Goal: Find specific page/section: Find specific page/section

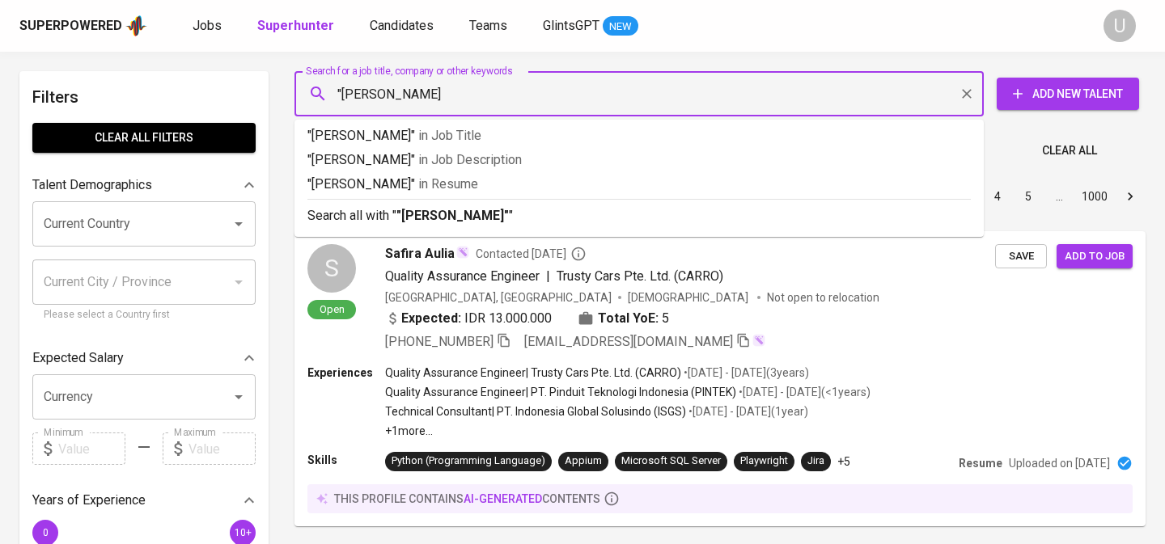
type input ""[PERSON_NAME]""
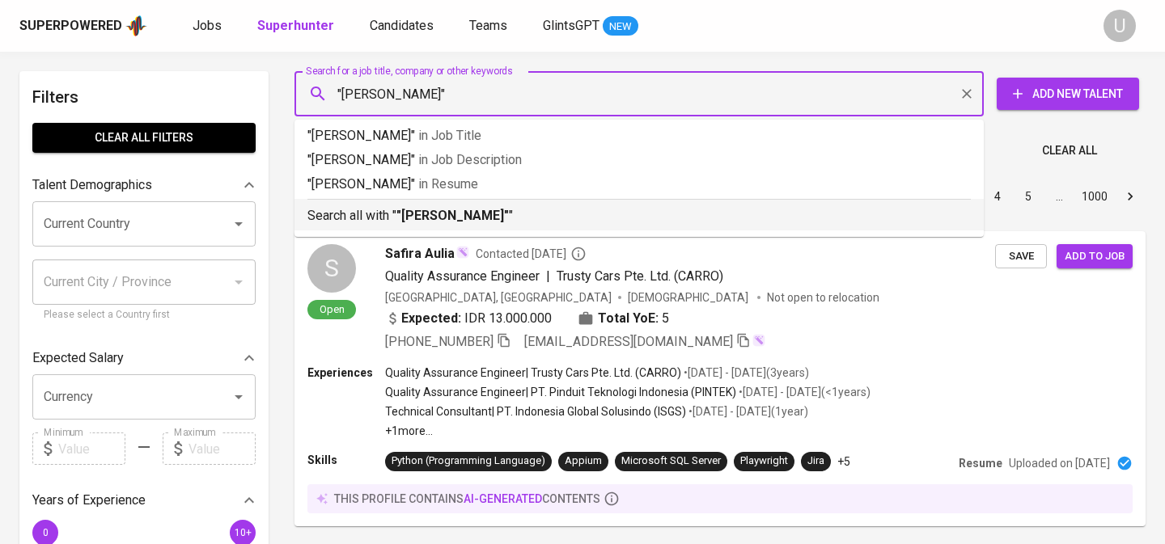
click at [467, 218] on b ""[PERSON_NAME]"" at bounding box center [452, 215] width 112 height 15
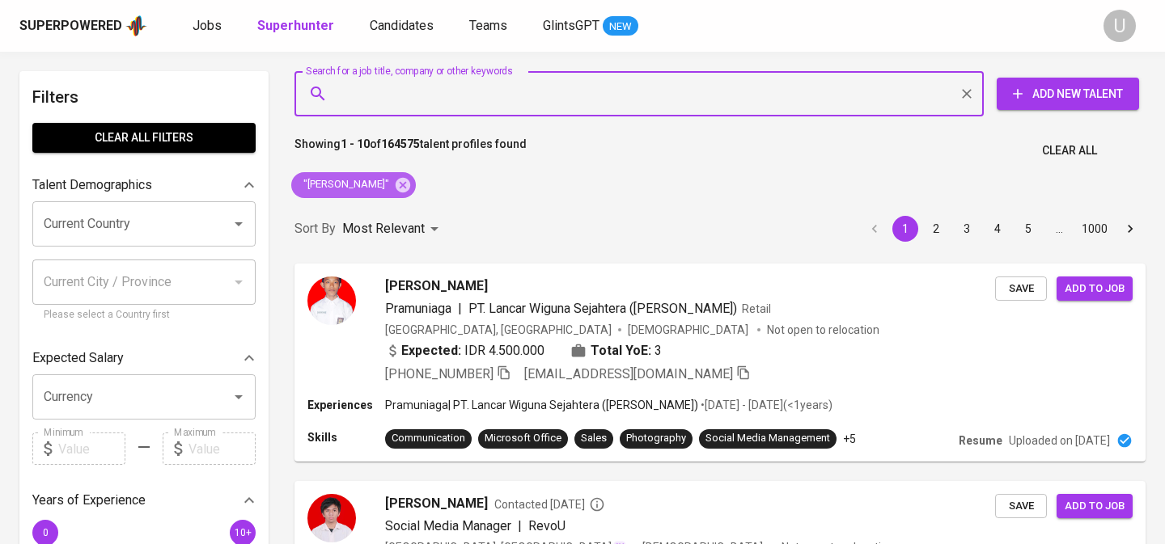
click at [398, 184] on icon at bounding box center [402, 184] width 15 height 15
click at [395, 108] on input "Search for a job title, company or other keywords" at bounding box center [643, 93] width 618 height 31
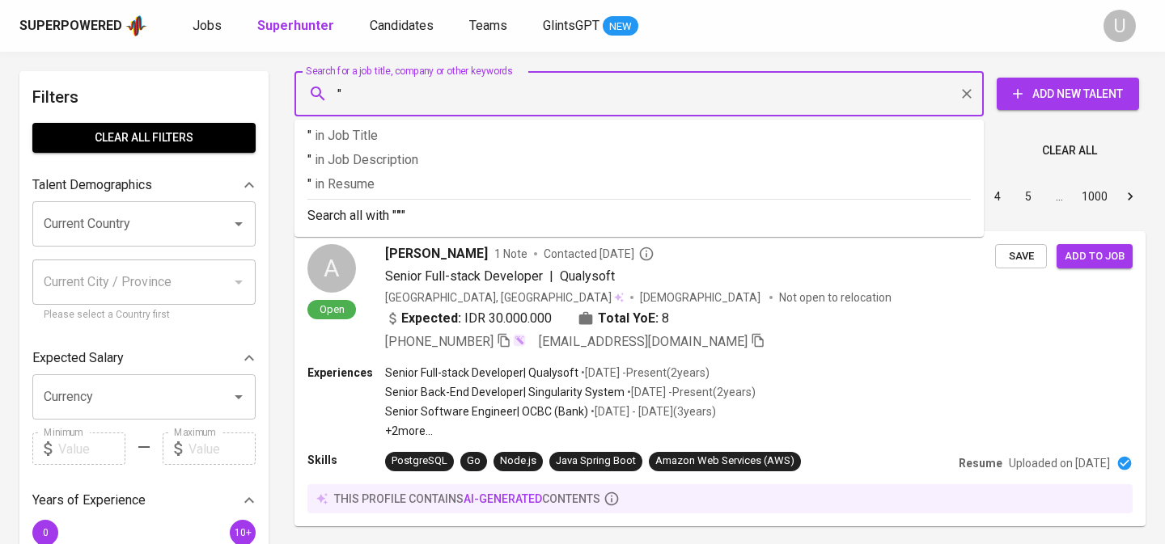
paste input "[PERSON_NAME] Ahdzati [PERSON_NAME]"
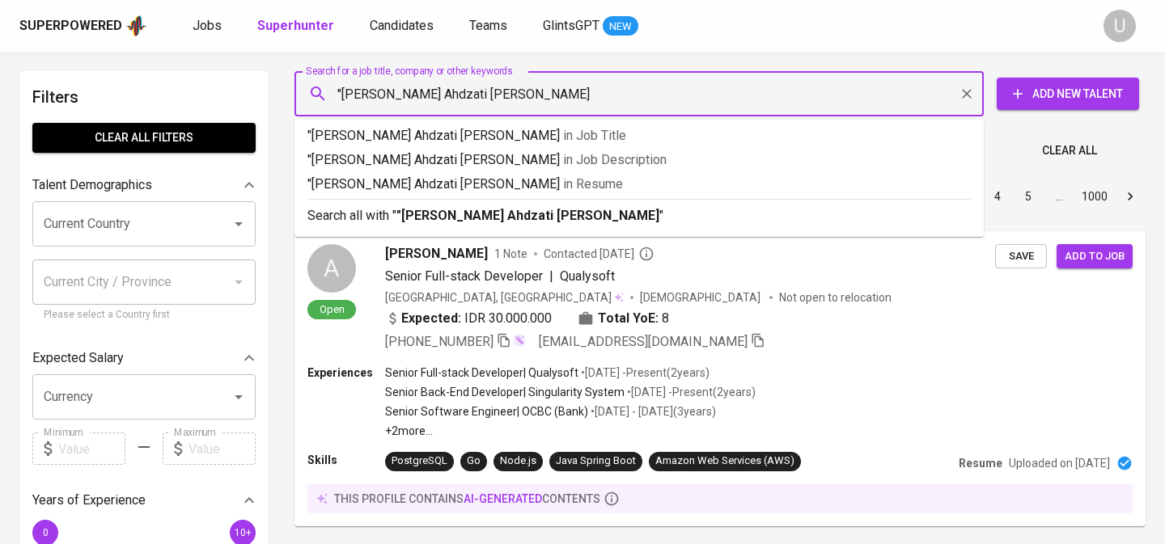
type input ""[PERSON_NAME] Ahdzati [PERSON_NAME]""
click at [447, 209] on b ""[PERSON_NAME] Ahdzati [PERSON_NAME]"" at bounding box center [530, 215] width 268 height 15
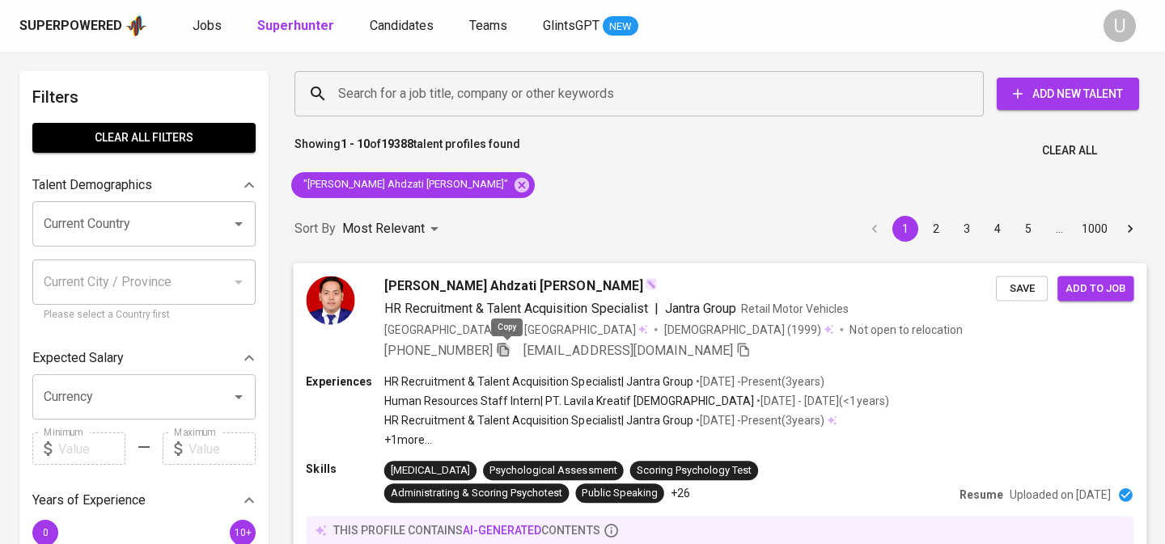
click at [504, 344] on icon "button" at bounding box center [503, 349] width 15 height 15
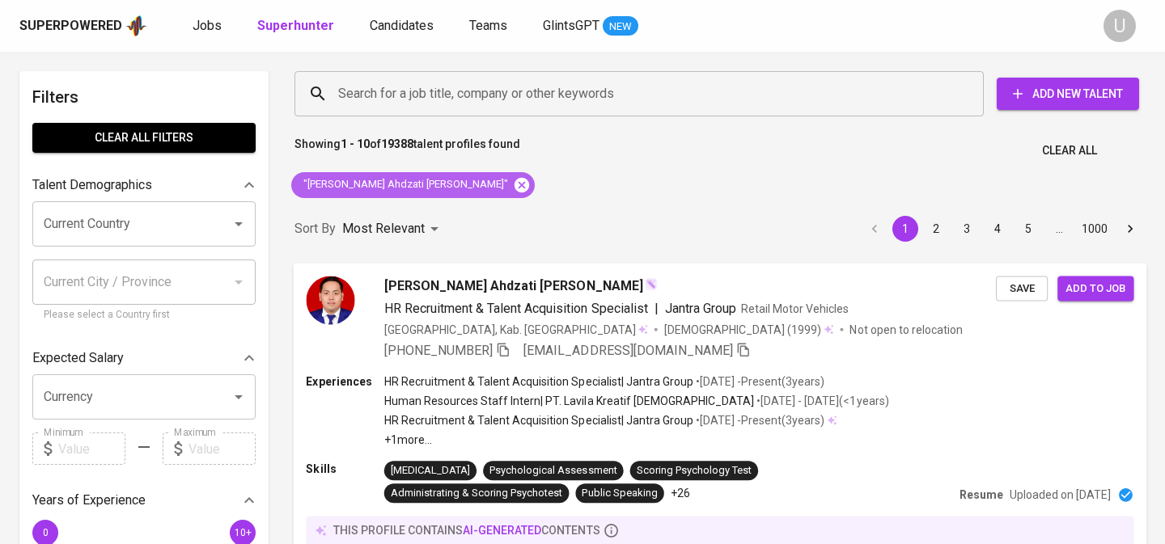
click at [513, 184] on icon at bounding box center [522, 185] width 18 height 18
click at [410, 91] on input "Search for a job title, company or other keywords" at bounding box center [643, 93] width 618 height 31
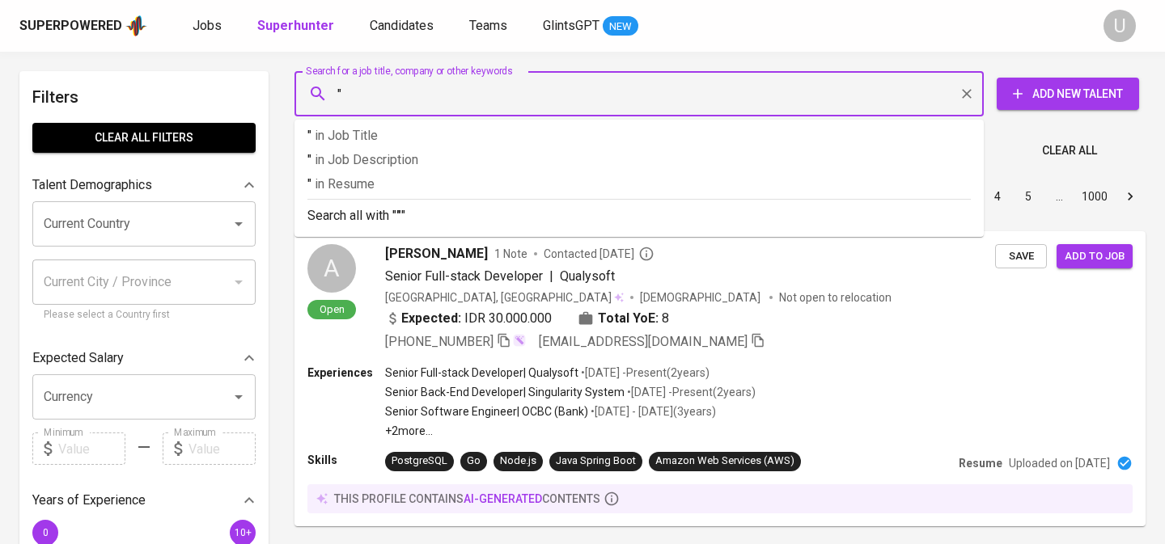
paste input "[PERSON_NAME]"
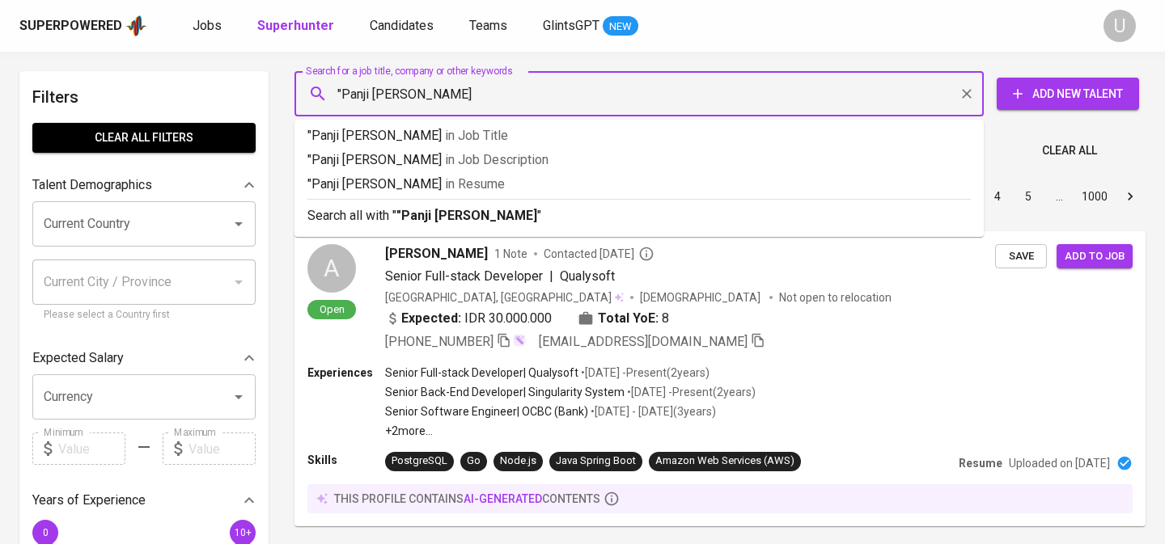
type input ""Panji [PERSON_NAME]""
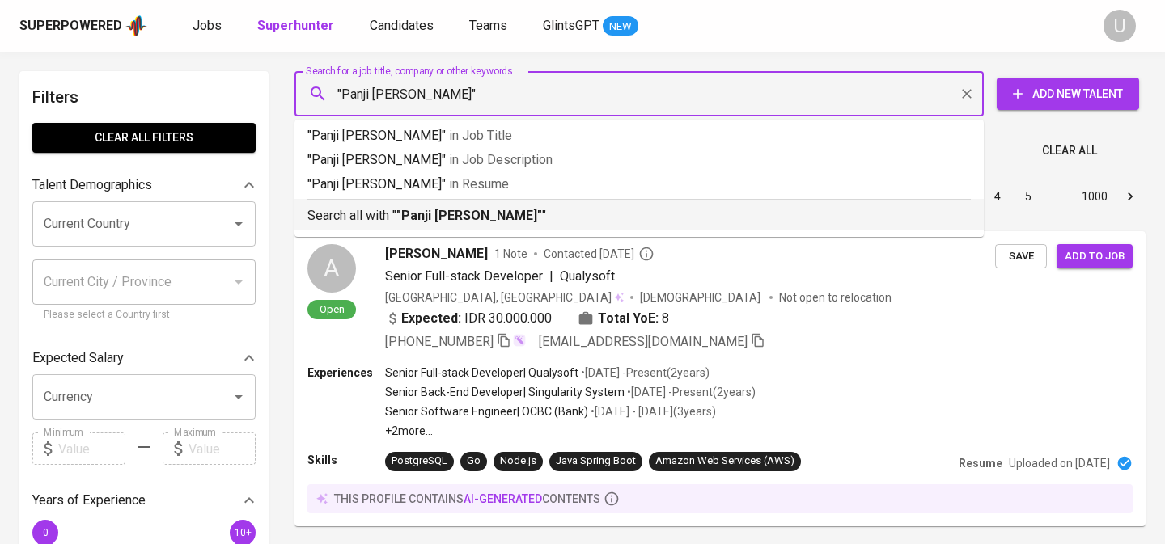
click at [416, 226] on li "Search all with " "[PERSON_NAME]" "" at bounding box center [638, 215] width 689 height 32
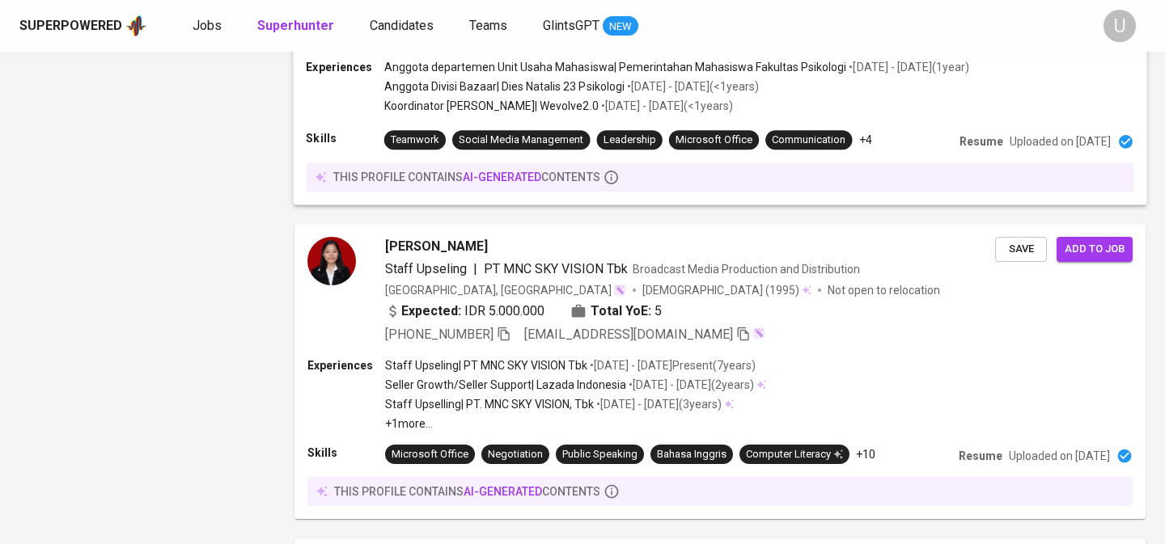
scroll to position [2228, 0]
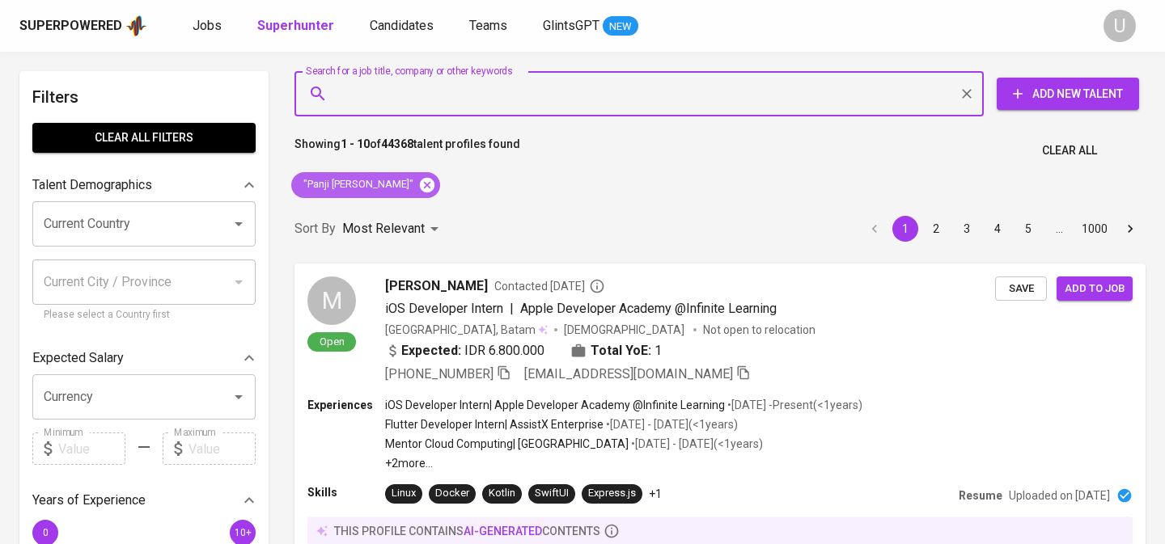
click at [420, 184] on icon at bounding box center [427, 184] width 15 height 15
click at [410, 92] on input "Search for a job title, company or other keywords" at bounding box center [643, 93] width 618 height 31
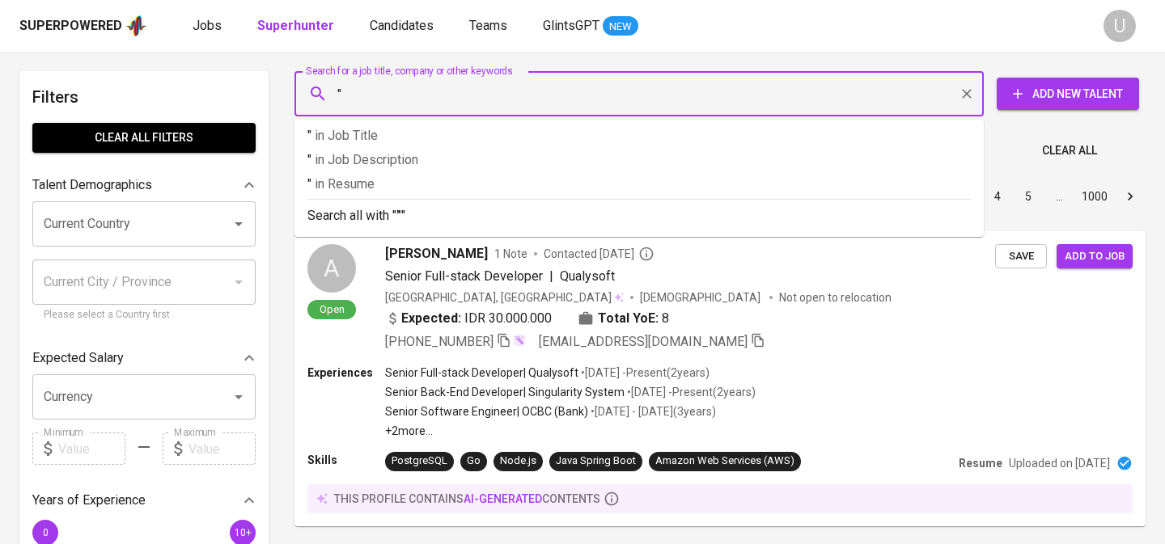
paste input "Sayid Haekal Zulkarnaen"
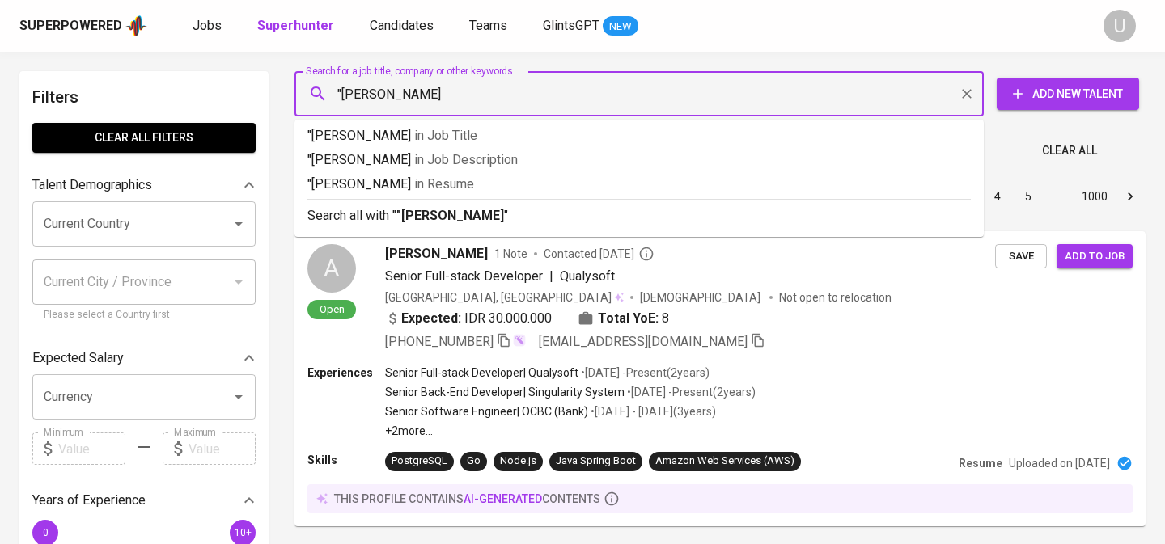
type input ""Sayid Haekal Zulkarnaen""
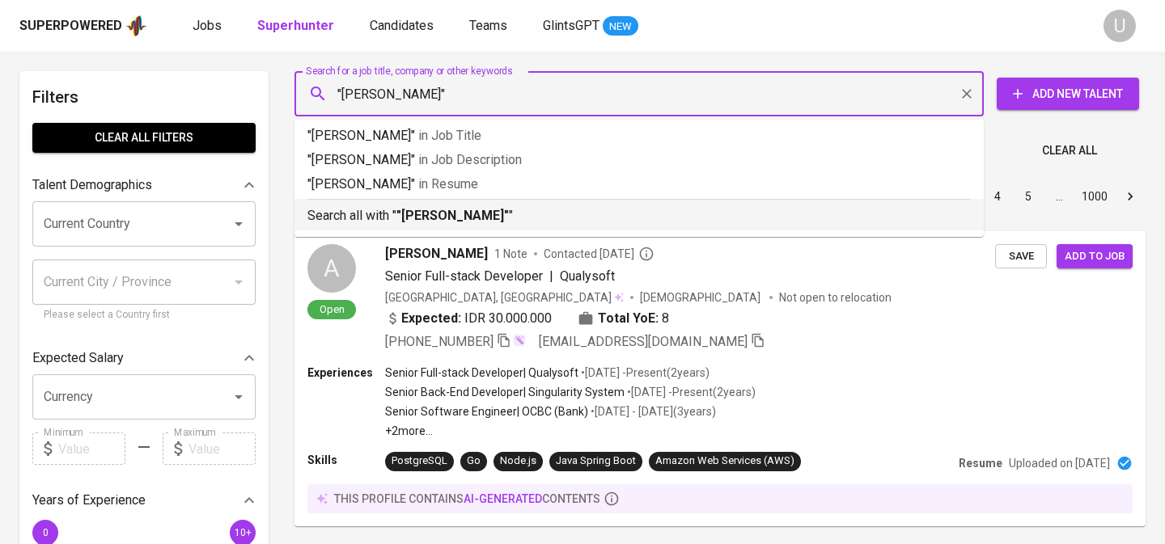
click at [410, 226] on li "Search all with " "Sayid Haekal Zulkarnaen" "" at bounding box center [638, 215] width 689 height 32
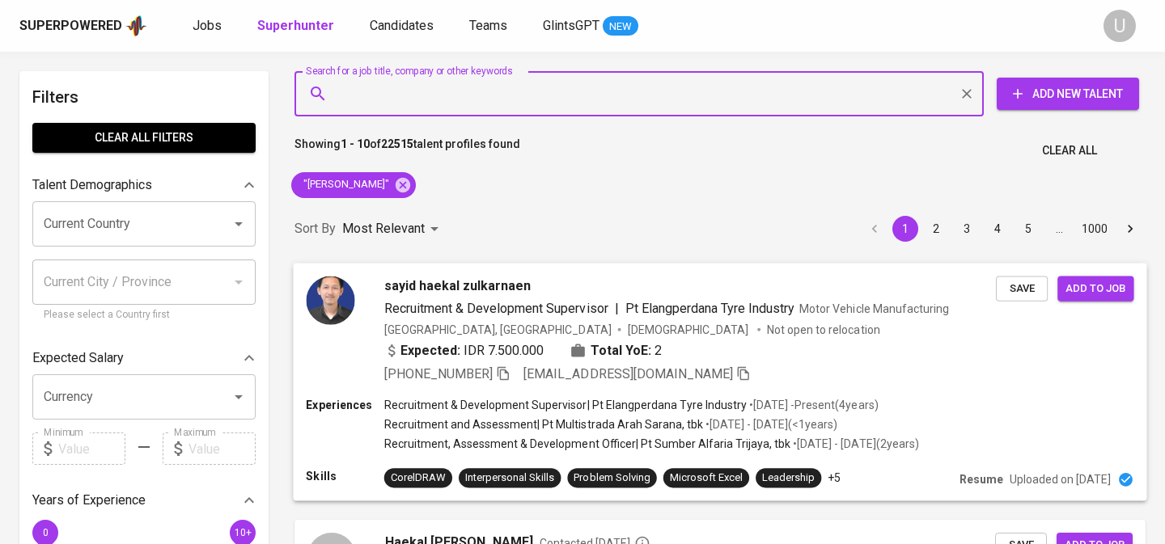
click at [508, 369] on icon "button" at bounding box center [502, 373] width 11 height 14
